Goal: Check status: Check status

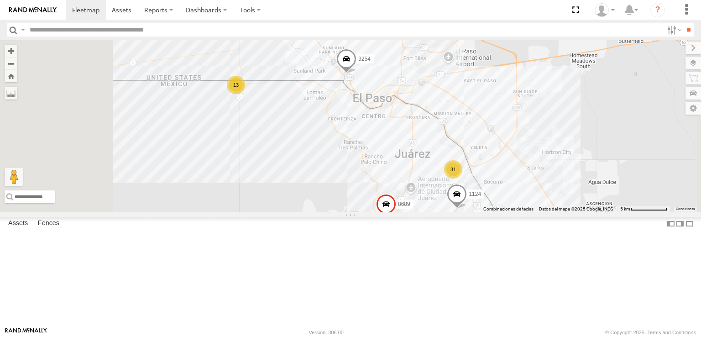
click at [95, 26] on input "text" at bounding box center [344, 29] width 637 height 13
type input "****"
click at [684, 23] on input "**" at bounding box center [689, 29] width 11 height 13
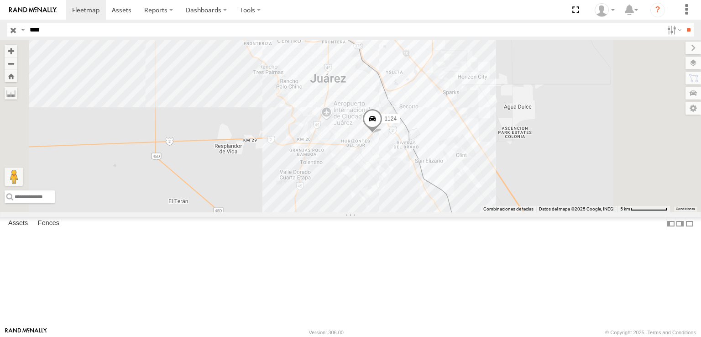
drag, startPoint x: 477, startPoint y: 247, endPoint x: 479, endPoint y: 184, distance: 62.6
click at [479, 184] on div "1124" at bounding box center [350, 126] width 701 height 172
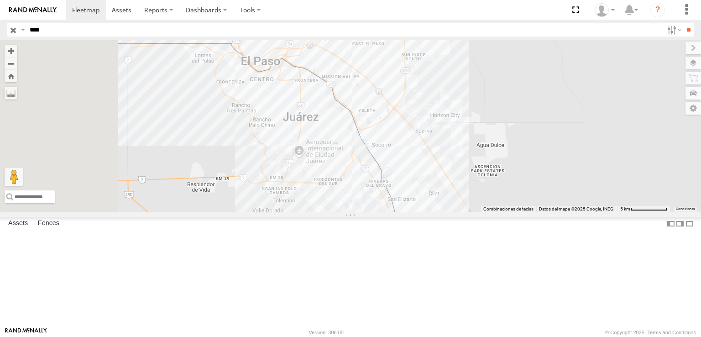
drag, startPoint x: 377, startPoint y: 214, endPoint x: 515, endPoint y: 227, distance: 139.0
click at [515, 212] on div at bounding box center [350, 126] width 701 height 172
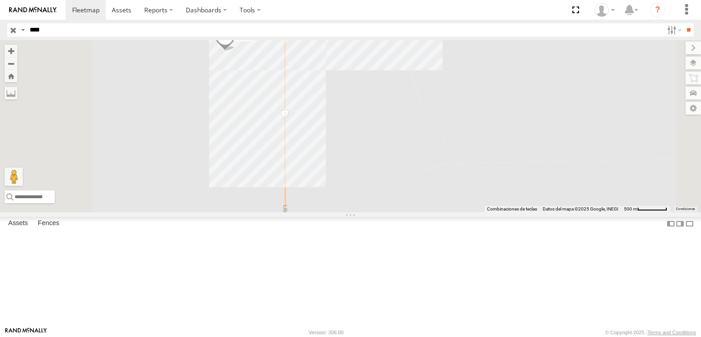
drag, startPoint x: 411, startPoint y: 97, endPoint x: 407, endPoint y: 163, distance: 66.3
click at [407, 163] on div "1124" at bounding box center [350, 126] width 701 height 172
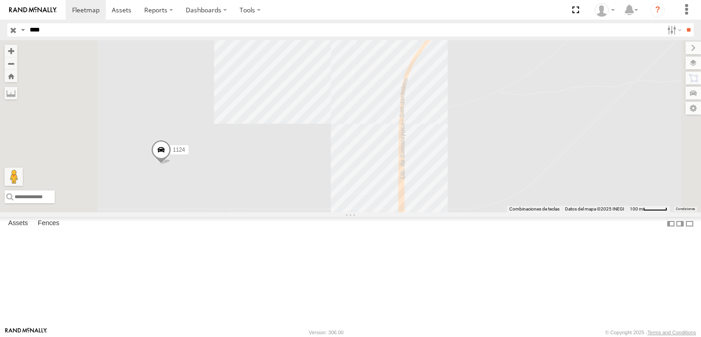
drag, startPoint x: 384, startPoint y: 132, endPoint x: 394, endPoint y: 335, distance: 203.0
click at [394, 335] on body at bounding box center [350, 168] width 701 height 337
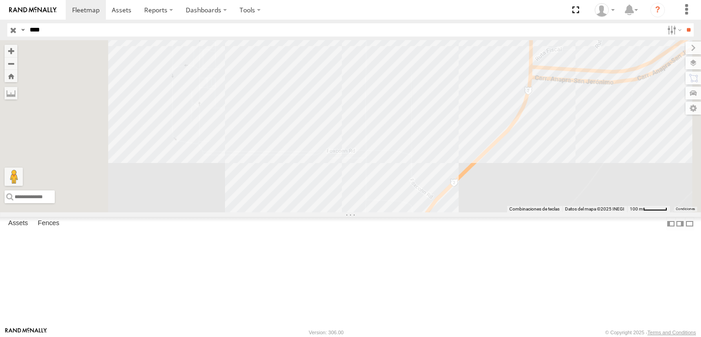
click at [416, 212] on div "1124" at bounding box center [350, 126] width 701 height 172
click at [372, 212] on div "1124" at bounding box center [350, 126] width 701 height 172
